Goal: Answer question/provide support: Share knowledge or assist other users

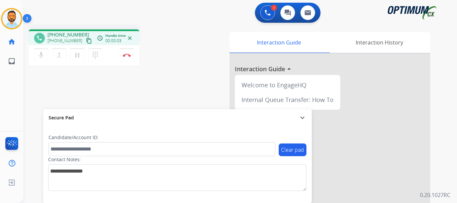
click at [86, 42] on mat-icon "content_copy" at bounding box center [89, 41] width 6 height 6
click at [127, 57] on button "Disconnect" at bounding box center [127, 55] width 14 height 14
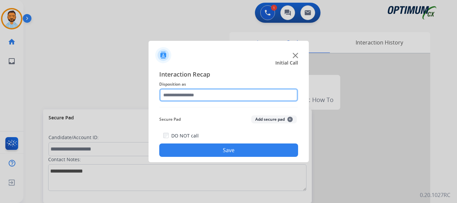
click at [217, 97] on input "text" at bounding box center [228, 94] width 139 height 13
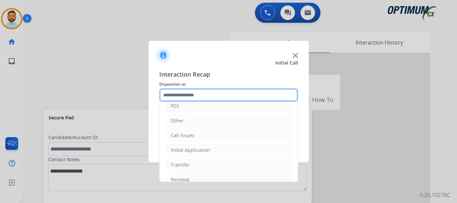
scroll to position [45, 0]
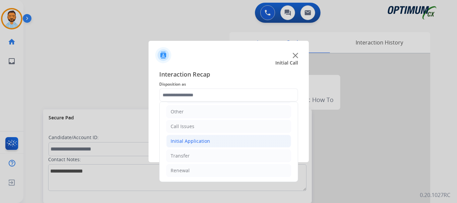
click at [200, 144] on div "Initial Application" at bounding box center [189, 141] width 39 height 7
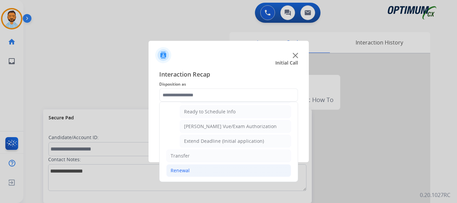
click at [189, 172] on li "Renewal" at bounding box center [228, 170] width 125 height 13
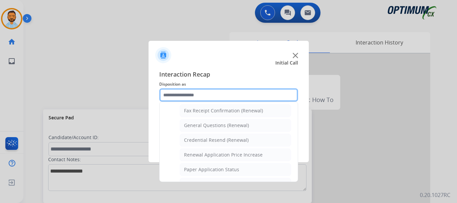
scroll to position [183, 0]
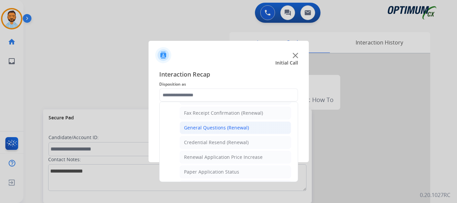
click at [223, 129] on div "General Questions (Renewal)" at bounding box center [216, 127] width 65 height 7
type input "**********"
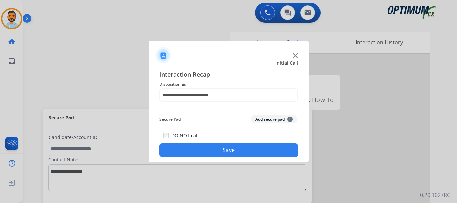
click at [215, 151] on button "Save" at bounding box center [228, 149] width 139 height 13
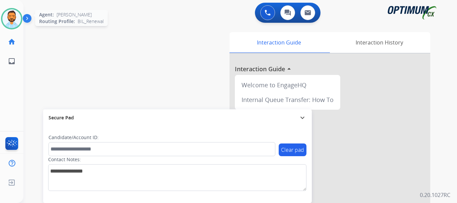
click at [9, 19] on img at bounding box center [11, 18] width 19 height 19
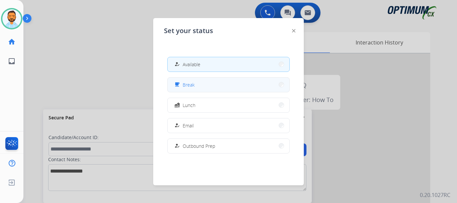
click at [201, 86] on button "free_breakfast Break" at bounding box center [228, 85] width 122 height 14
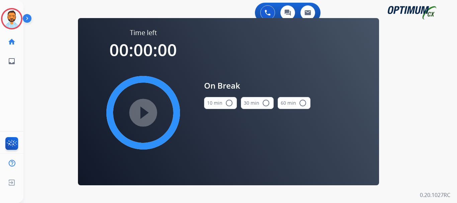
click at [227, 105] on mat-icon "radio_button_unchecked" at bounding box center [229, 103] width 8 height 8
click at [146, 130] on div "play_circle_filled" at bounding box center [143, 112] width 100 height 100
click at [145, 115] on mat-icon "play_circle_filled" at bounding box center [143, 113] width 8 height 8
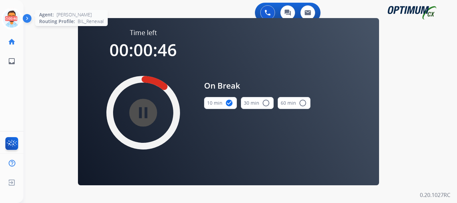
click at [22, 21] on icon at bounding box center [12, 19] width 22 height 22
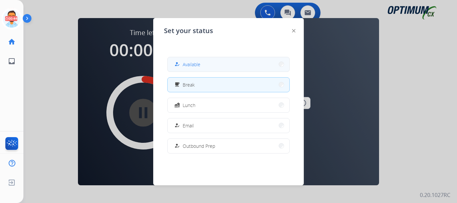
click at [197, 64] on span "Available" at bounding box center [191, 64] width 18 height 7
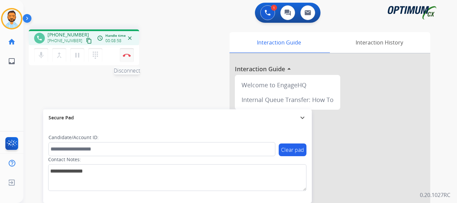
click at [128, 54] on img at bounding box center [127, 54] width 8 height 3
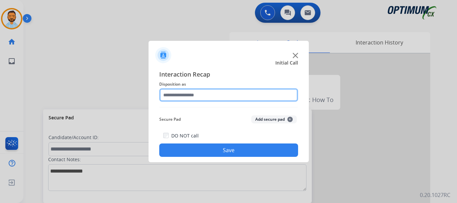
click at [225, 93] on input "text" at bounding box center [228, 94] width 139 height 13
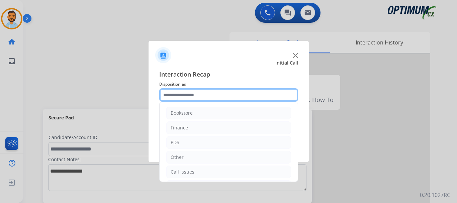
scroll to position [45, 0]
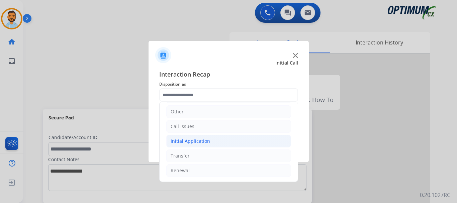
click at [208, 145] on li "Initial Application" at bounding box center [228, 141] width 125 height 13
click at [205, 144] on div "Initial Application" at bounding box center [189, 141] width 39 height 7
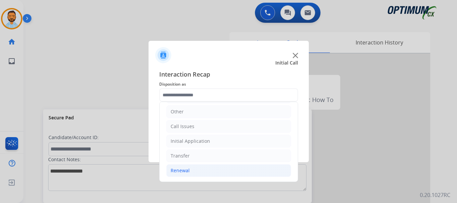
click at [201, 172] on li "Renewal" at bounding box center [228, 170] width 125 height 13
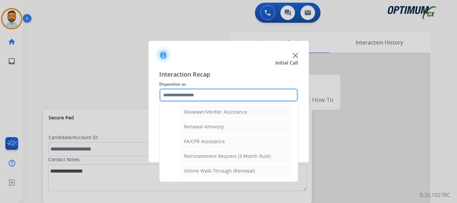
scroll to position [258, 0]
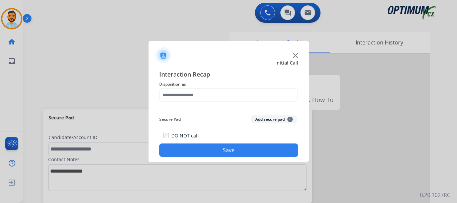
click at [239, 66] on div "Initial Call" at bounding box center [223, 62] width 160 height 7
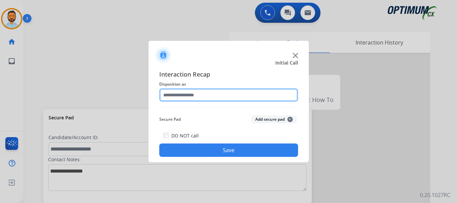
click at [212, 96] on input "text" at bounding box center [228, 94] width 139 height 13
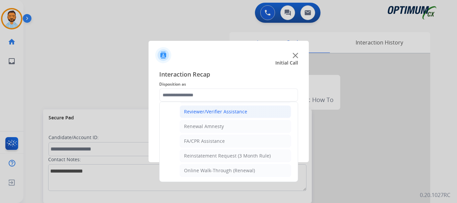
click at [228, 116] on li "Reviewer/Verifier Assistance" at bounding box center [234, 111] width 111 height 13
type input "**********"
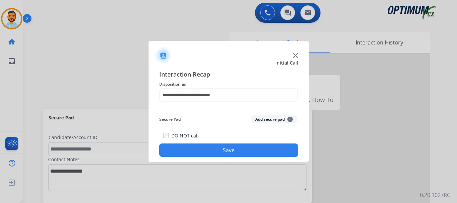
click at [225, 150] on button "Save" at bounding box center [228, 149] width 139 height 13
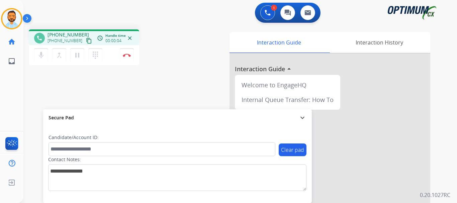
click at [86, 42] on mat-icon "content_copy" at bounding box center [89, 41] width 6 height 6
click at [86, 41] on mat-icon "content_copy" at bounding box center [89, 41] width 6 height 6
click at [127, 55] on img at bounding box center [127, 54] width 8 height 3
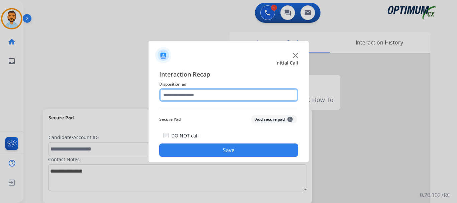
click at [243, 93] on input "text" at bounding box center [228, 94] width 139 height 13
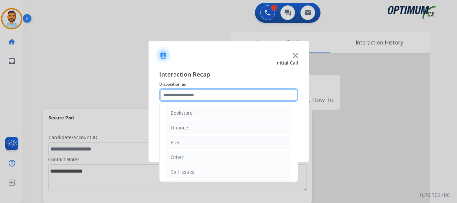
scroll to position [45, 0]
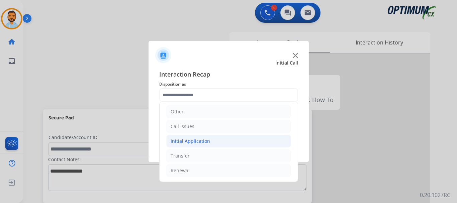
click at [206, 140] on div "Initial Application" at bounding box center [189, 141] width 39 height 7
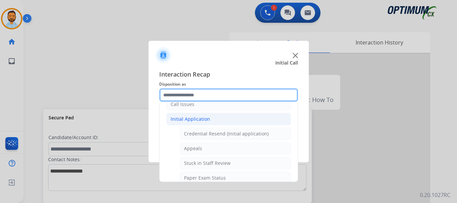
scroll to position [74, 0]
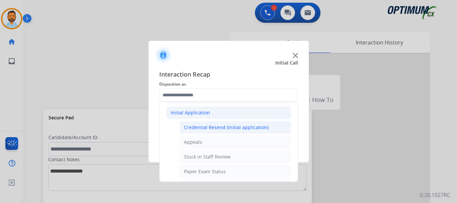
click at [234, 128] on div "Credential Resend (Initial application)" at bounding box center [226, 127] width 85 height 7
type input "**********"
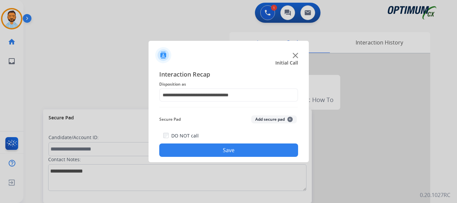
click at [218, 150] on button "Save" at bounding box center [228, 149] width 139 height 13
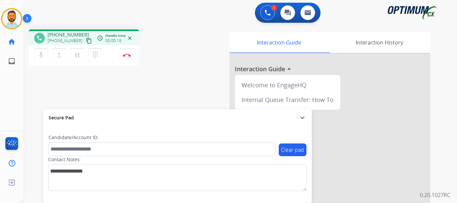
click at [86, 42] on mat-icon "content_copy" at bounding box center [89, 41] width 6 height 6
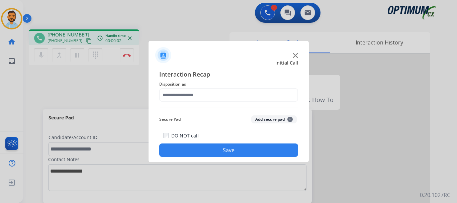
click at [296, 56] on img at bounding box center [294, 55] width 5 height 5
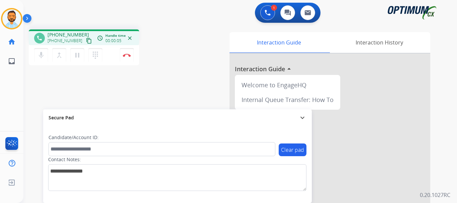
click at [86, 41] on mat-icon "content_copy" at bounding box center [89, 41] width 6 height 6
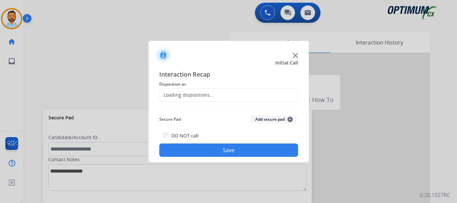
click at [128, 54] on div at bounding box center [228, 101] width 457 height 203
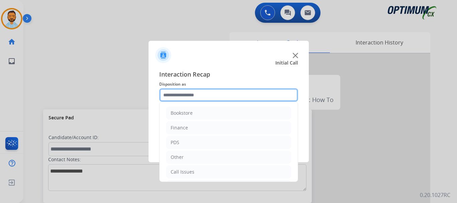
click at [203, 91] on input "text" at bounding box center [228, 94] width 139 height 13
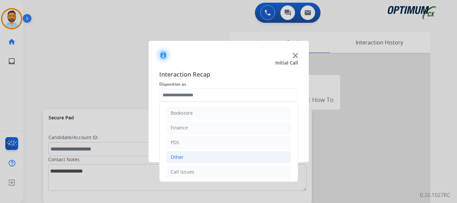
click at [226, 162] on li "Other" at bounding box center [228, 157] width 125 height 13
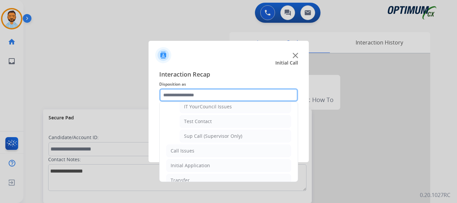
scroll to position [163, 0]
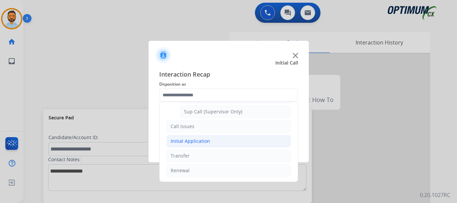
click at [212, 142] on li "Initial Application" at bounding box center [228, 141] width 125 height 13
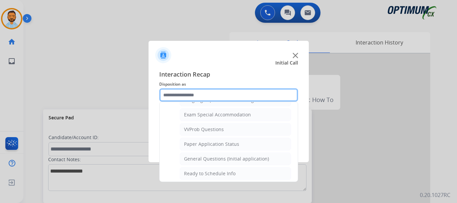
scroll to position [344, 0]
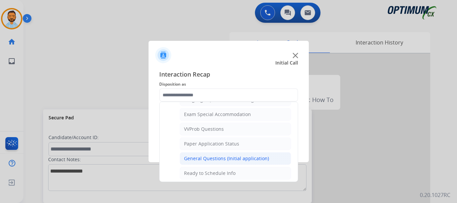
click at [225, 158] on div "General Questions (Initial application)" at bounding box center [226, 158] width 85 height 7
type input "**********"
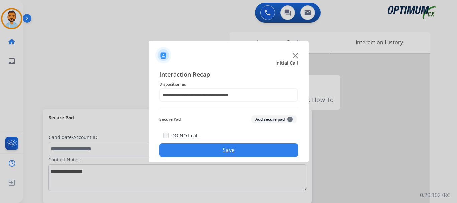
click at [233, 151] on button "Save" at bounding box center [228, 149] width 139 height 13
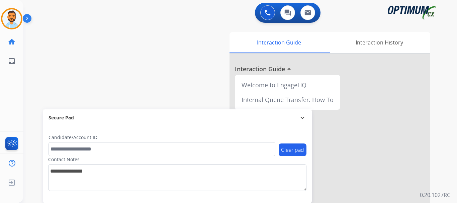
click at [28, 21] on img at bounding box center [28, 19] width 11 height 13
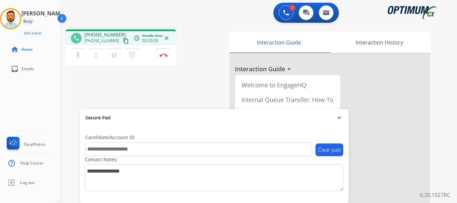
click at [123, 41] on mat-icon "content_copy" at bounding box center [126, 41] width 6 height 6
click at [164, 54] on img at bounding box center [163, 54] width 8 height 3
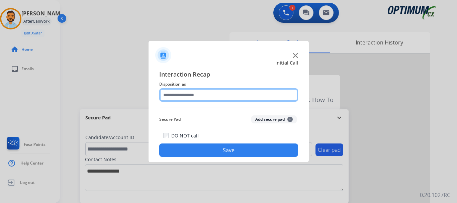
click at [197, 95] on input "text" at bounding box center [228, 94] width 139 height 13
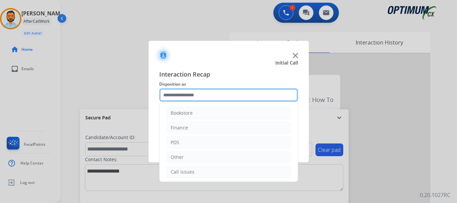
scroll to position [45, 0]
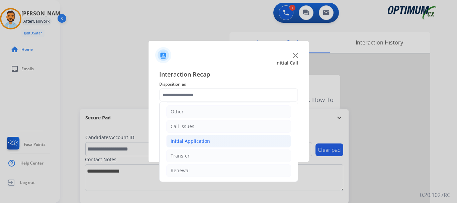
click at [204, 137] on li "Initial Application" at bounding box center [228, 141] width 125 height 13
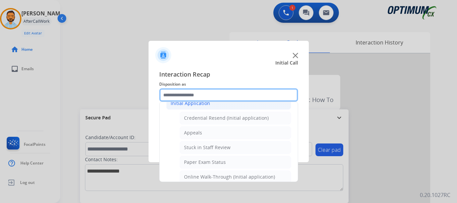
scroll to position [68, 0]
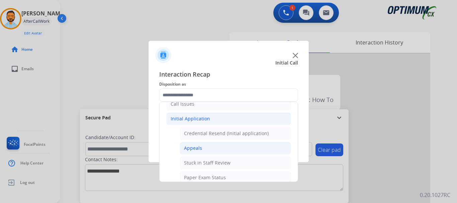
click at [210, 151] on li "Appeals" at bounding box center [234, 148] width 111 height 13
type input "*******"
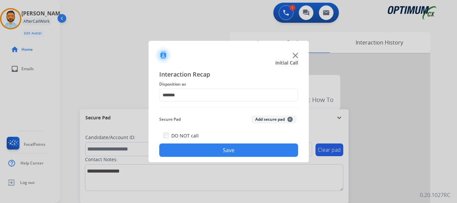
click at [226, 150] on button "Save" at bounding box center [228, 149] width 139 height 13
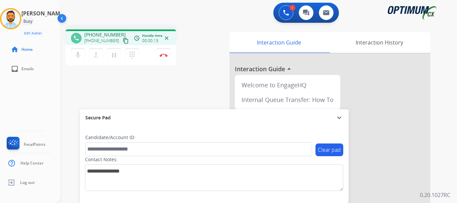
click at [122, 44] on button "content_copy" at bounding box center [126, 41] width 8 height 8
click at [162, 57] on button "Disconnect" at bounding box center [163, 55] width 14 height 14
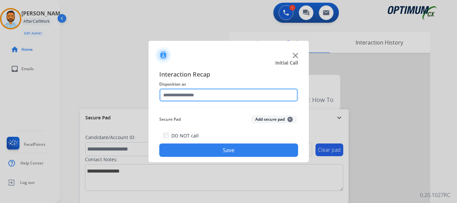
click at [177, 93] on input "text" at bounding box center [228, 94] width 139 height 13
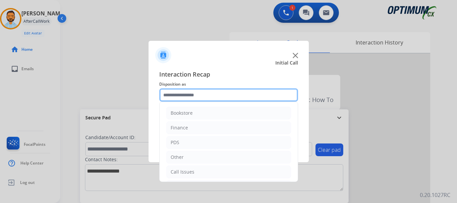
scroll to position [45, 0]
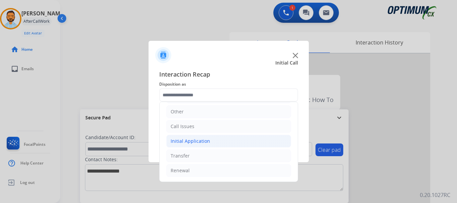
click at [200, 141] on div "Initial Application" at bounding box center [189, 141] width 39 height 7
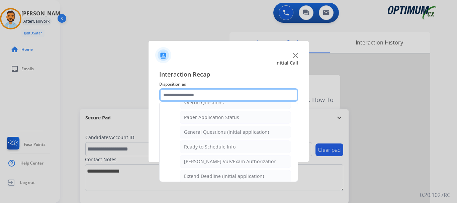
scroll to position [369, 0]
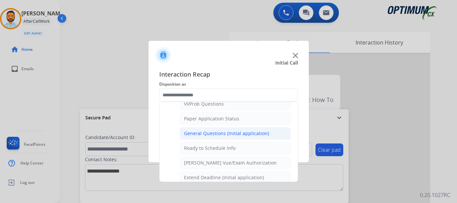
click at [225, 137] on li "General Questions (Initial application)" at bounding box center [234, 133] width 111 height 13
type input "**********"
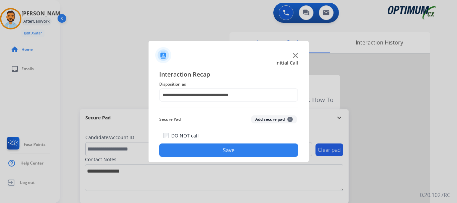
click at [215, 152] on button "Save" at bounding box center [228, 149] width 139 height 13
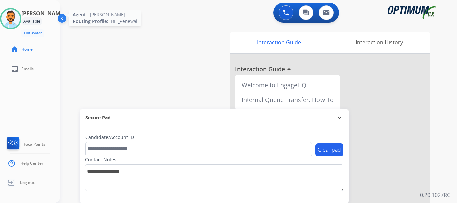
click at [14, 16] on img at bounding box center [10, 18] width 19 height 19
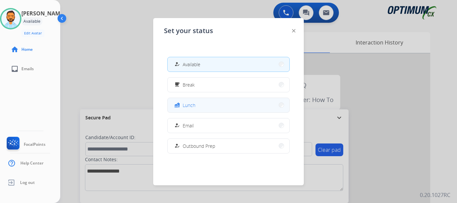
click at [196, 106] on button "fastfood Lunch" at bounding box center [228, 105] width 122 height 14
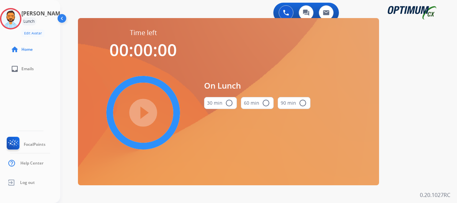
click at [227, 104] on mat-icon "radio_button_unchecked" at bounding box center [229, 103] width 8 height 8
click at [147, 115] on mat-icon "play_circle_filled" at bounding box center [143, 113] width 8 height 8
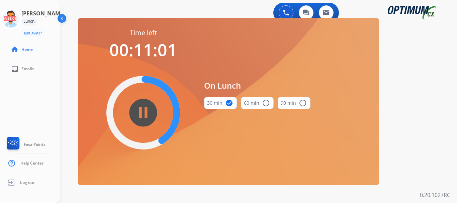
click at [53, 95] on div "[PERSON_NAME] Edit Avatar 11:01 Agent: [PERSON_NAME] Profile: BIL_Renewal home …" at bounding box center [30, 101] width 60 height 203
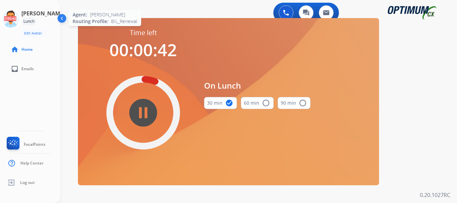
click at [16, 17] on icon at bounding box center [11, 19] width 22 height 22
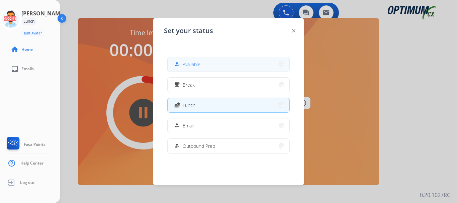
click at [206, 64] on button "how_to_reg Available" at bounding box center [228, 64] width 122 height 14
